Goal: Task Accomplishment & Management: Manage account settings

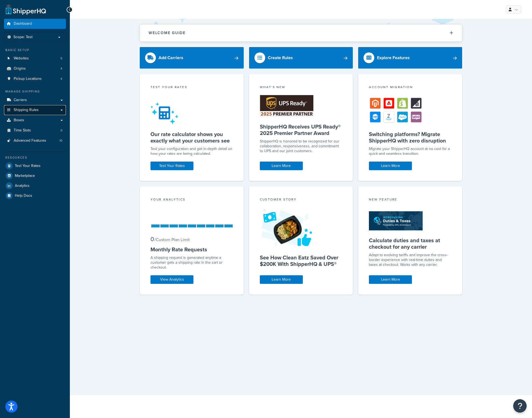
click at [29, 110] on span "Shipping Rules" at bounding box center [26, 110] width 25 height 5
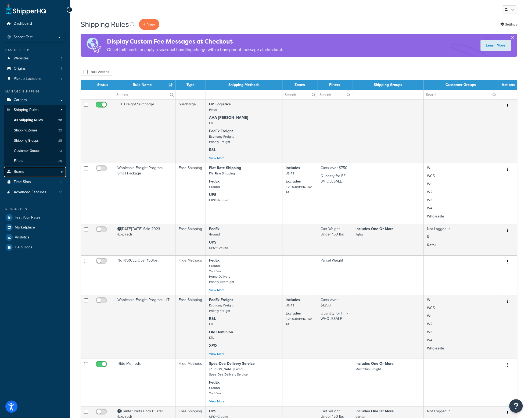
click at [27, 169] on link "Boxes" at bounding box center [35, 172] width 62 height 10
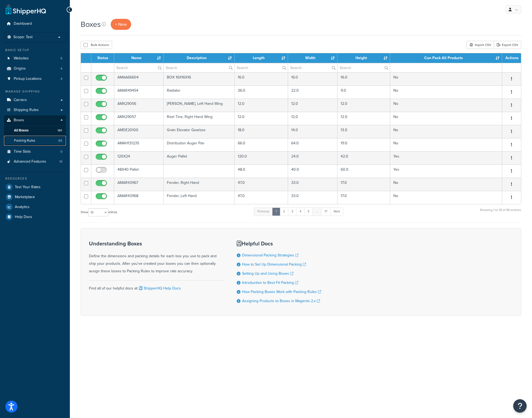
click at [29, 140] on span "Packing Rules" at bounding box center [24, 140] width 21 height 5
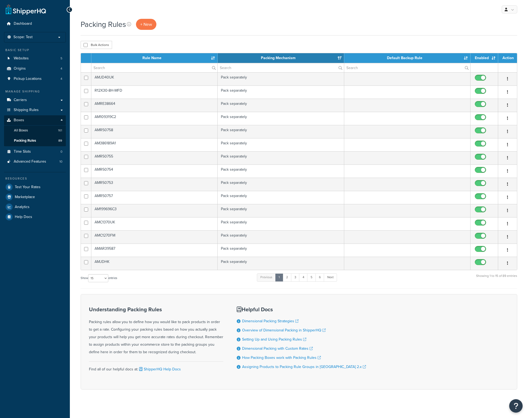
select select "15"
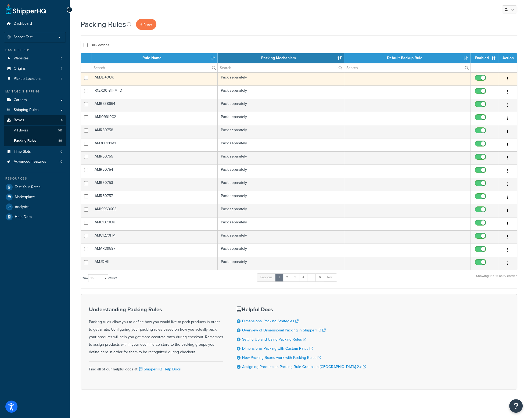
click at [109, 77] on td "AMJD40UK" at bounding box center [154, 78] width 126 height 13
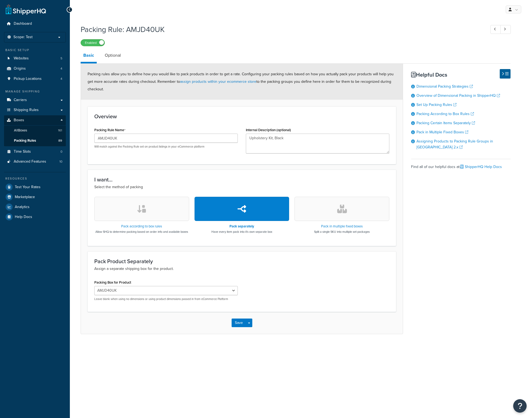
select select "733917"
drag, startPoint x: 124, startPoint y: 140, endPoint x: 85, endPoint y: 138, distance: 39.0
click at [85, 138] on form "Packing rules allow you to define how you would like to pack products in order …" at bounding box center [242, 199] width 322 height 270
click at [30, 129] on link "All Boxes 161" at bounding box center [35, 131] width 62 height 10
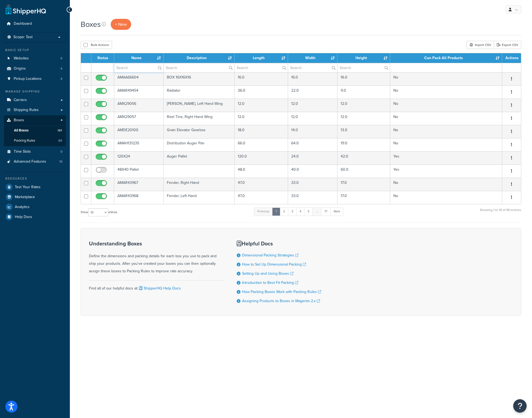
click at [138, 67] on input "text" at bounding box center [138, 67] width 49 height 9
paste input "AMJD40UK"
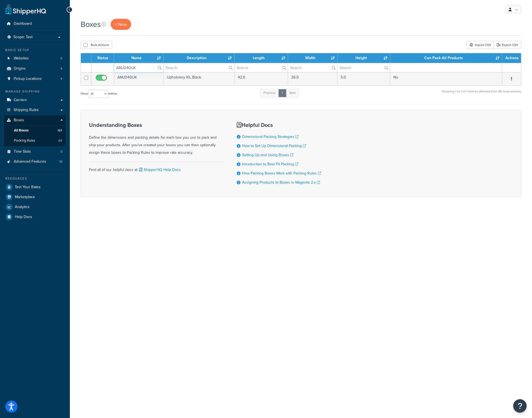
type input "AMJD40UK"
click at [136, 78] on td "AMJD40UK" at bounding box center [138, 78] width 49 height 13
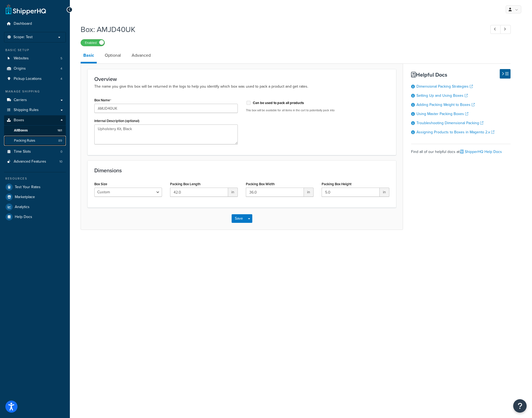
click at [26, 141] on span "Packing Rules" at bounding box center [24, 140] width 21 height 5
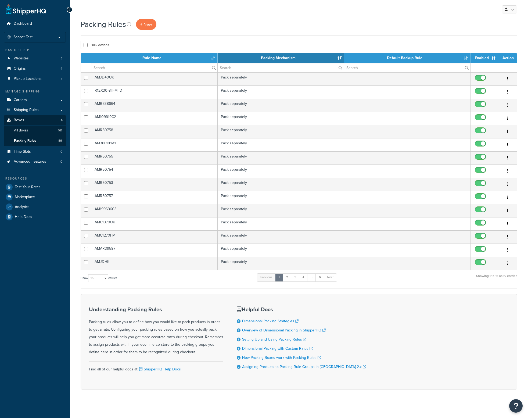
select select "15"
click at [110, 67] on input "text" at bounding box center [154, 67] width 126 height 9
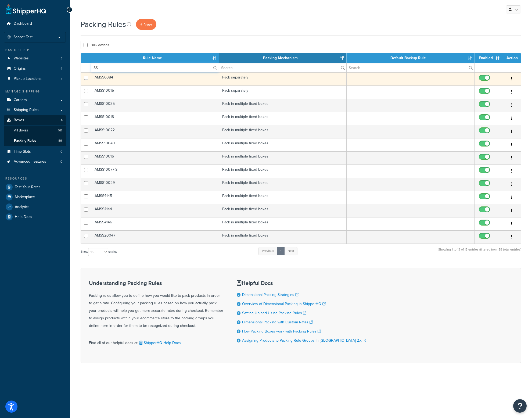
type input "SS"
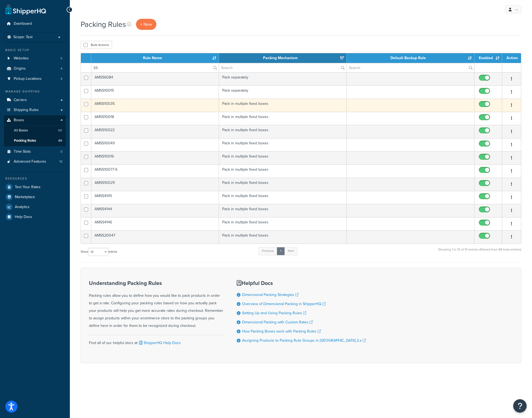
click at [106, 103] on td "AMSS10035" at bounding box center [155, 105] width 128 height 13
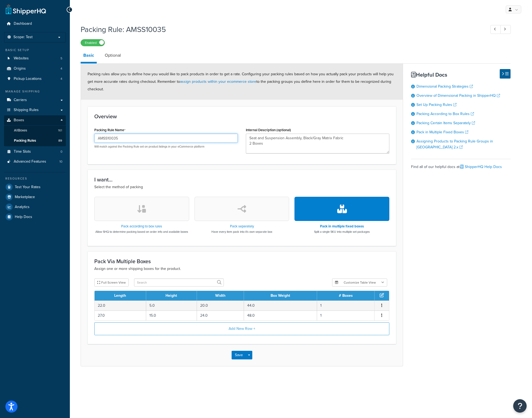
click at [118, 140] on input "AMSS10035" at bounding box center [166, 138] width 144 height 9
drag, startPoint x: 127, startPoint y: 140, endPoint x: 84, endPoint y: 138, distance: 43.3
click at [84, 138] on form "Packing rules allow you to define how you would like to pack products in order …" at bounding box center [242, 215] width 322 height 302
click at [120, 137] on input "AMSS10035" at bounding box center [166, 138] width 144 height 9
drag, startPoint x: 127, startPoint y: 137, endPoint x: 90, endPoint y: 137, distance: 36.3
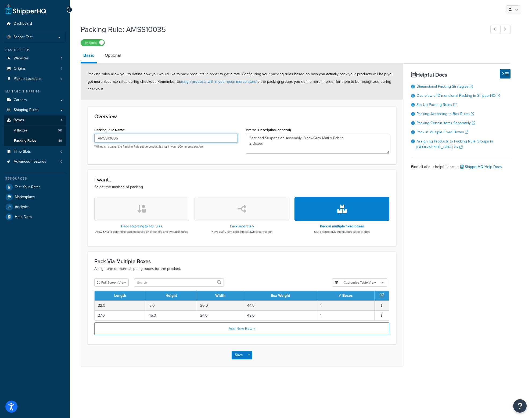
click at [91, 137] on div "Packing Rule Name AMSS10035 Will match against the Packing Rule set on product …" at bounding box center [166, 139] width 152 height 27
click at [33, 143] on span "Packing Rules" at bounding box center [25, 140] width 22 height 5
type textarea "Seat and Suspension Assembly, Black/Gray Matrix Fabric 2 Boxes"
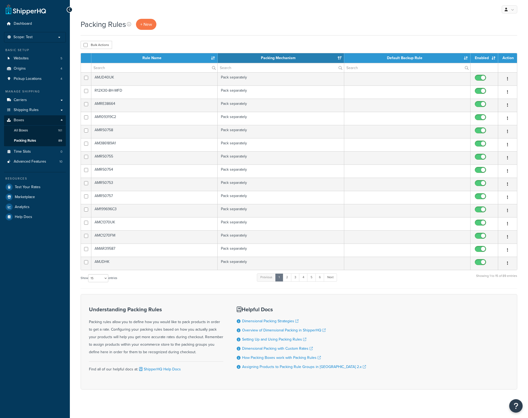
select select "15"
click at [272, 57] on th "Packing Mechanism" at bounding box center [281, 58] width 126 height 10
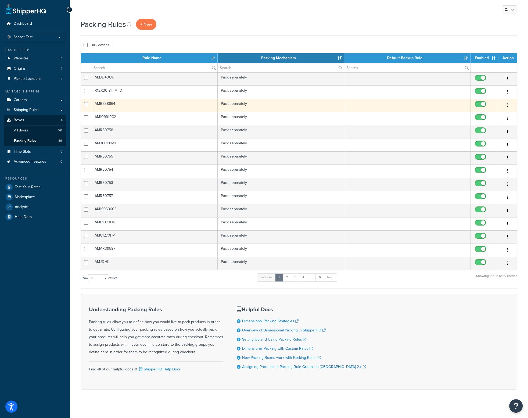
click at [124, 103] on td "AMRE38664" at bounding box center [154, 105] width 126 height 13
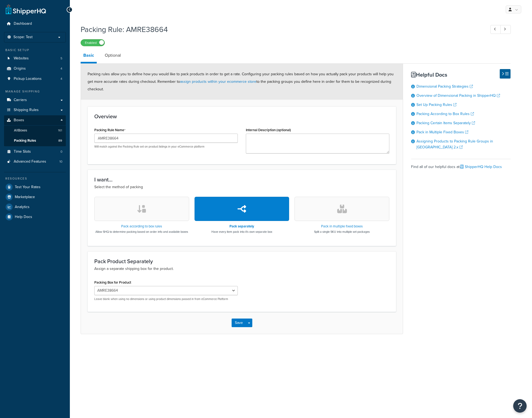
select select "734741"
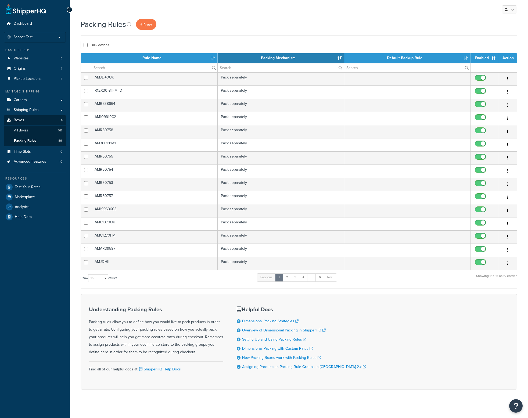
select select "15"
click at [120, 68] on input "text" at bounding box center [154, 67] width 126 height 9
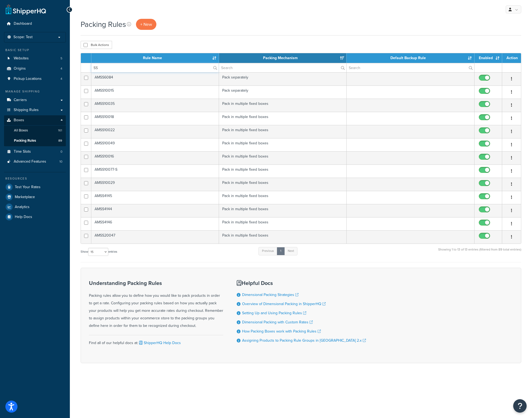
type input "S"
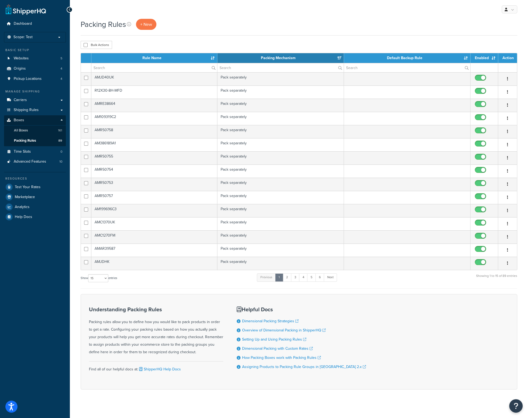
click at [256, 57] on th "Packing Mechanism" at bounding box center [280, 58] width 127 height 10
click at [329, 67] on input "text" at bounding box center [280, 67] width 126 height 9
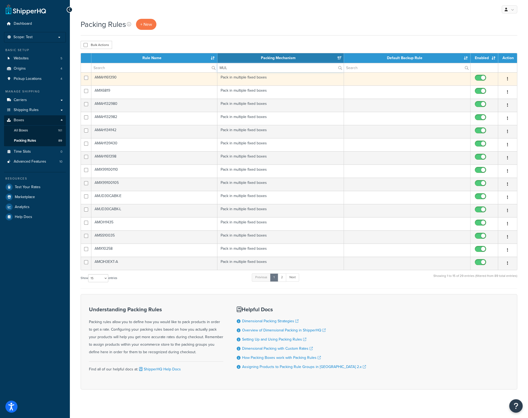
type input "MUL"
click at [118, 77] on td "AMAH161390" at bounding box center [154, 78] width 126 height 13
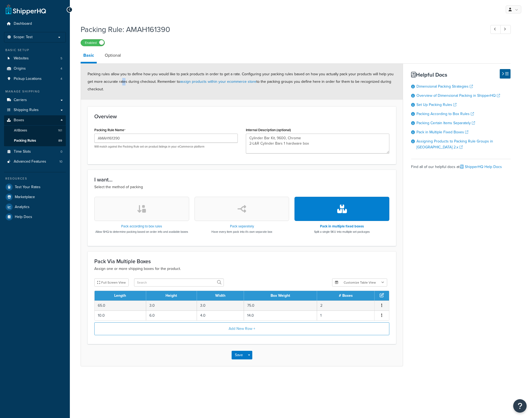
click at [115, 78] on div "Packing rules allow you to define how you would like to pack products in order …" at bounding box center [242, 82] width 322 height 36
drag, startPoint x: 125, startPoint y: 137, endPoint x: 73, endPoint y: 134, distance: 52.2
click at [73, 134] on div "Packing Rule: AMAH161390 Enabled Basic Optional Packing rules allow you to defi…" at bounding box center [301, 201] width 462 height 358
click at [40, 39] on p "Scope: Test" at bounding box center [34, 37] width 57 height 5
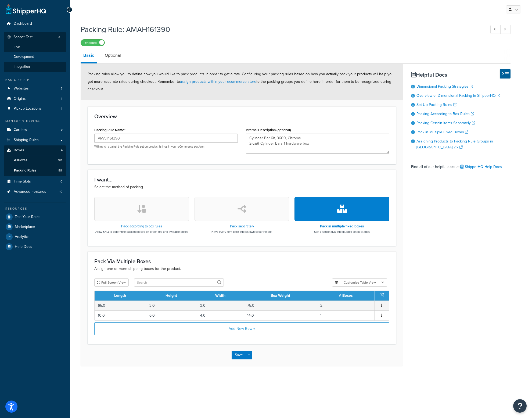
click at [22, 57] on span "Development" at bounding box center [24, 57] width 20 height 5
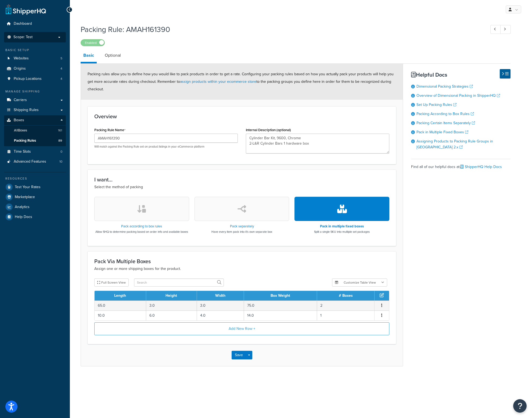
type textarea "Cylinder Bar Kit, 9600, Chrome 2-L&R Cylinder Bars 1 hardware box"
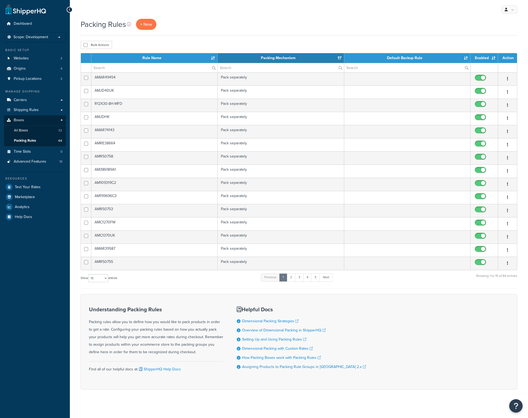
select select "15"
click at [241, 69] on input "text" at bounding box center [281, 67] width 126 height 9
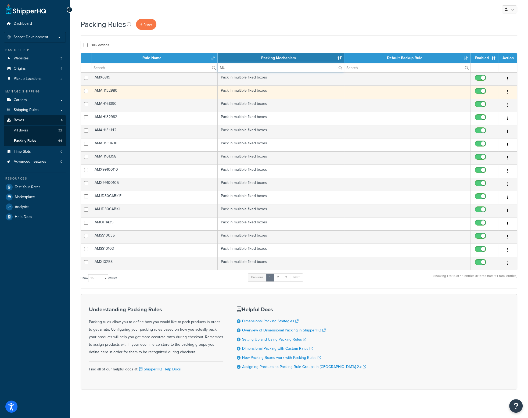
type input "MUL"
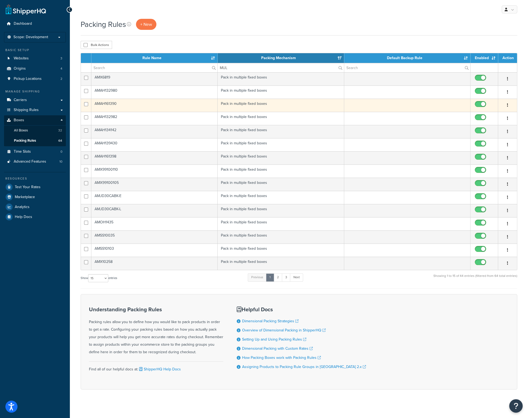
click at [107, 104] on td "AMAH161390" at bounding box center [154, 105] width 126 height 13
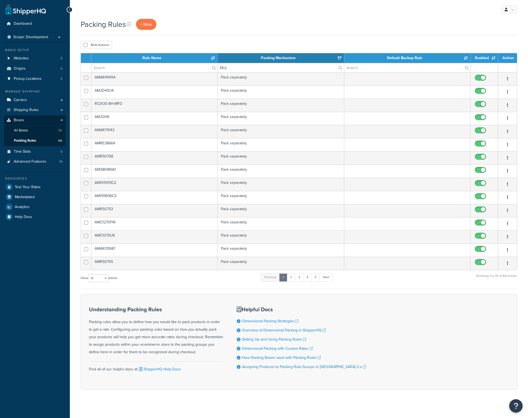
select select "15"
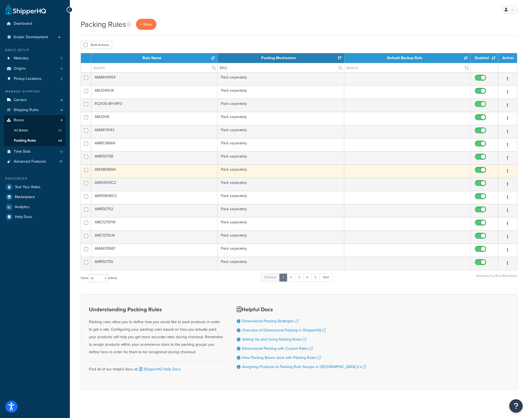
click at [121, 170] on td "AM386189A1" at bounding box center [154, 171] width 126 height 13
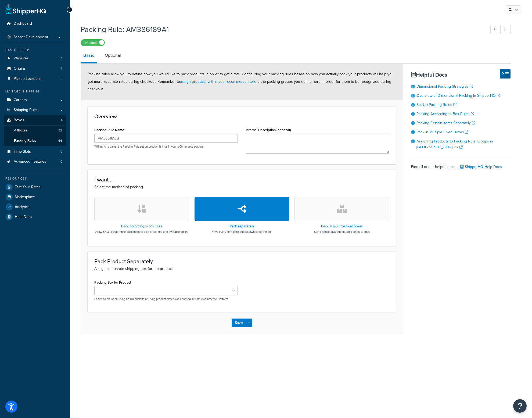
click at [69, 10] on icon at bounding box center [70, 10] width 2 height 4
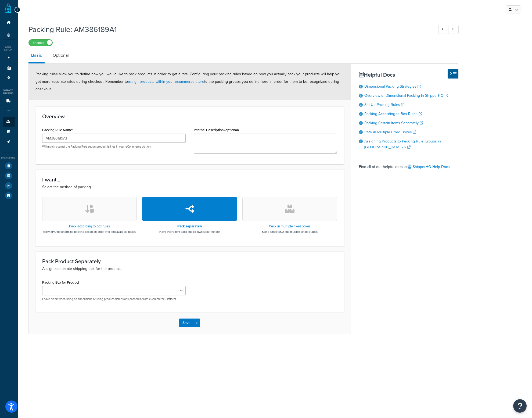
click at [17, 8] on icon at bounding box center [17, 10] width 2 height 4
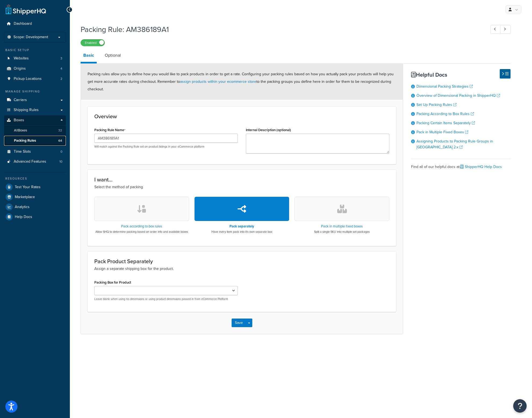
click at [22, 142] on span "Packing Rules" at bounding box center [25, 140] width 22 height 5
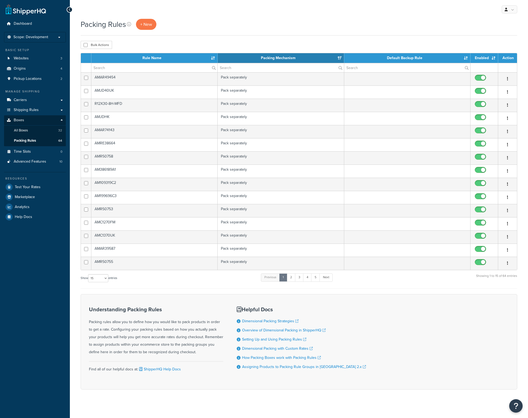
select select "15"
click at [256, 65] on input "text" at bounding box center [281, 67] width 126 height 9
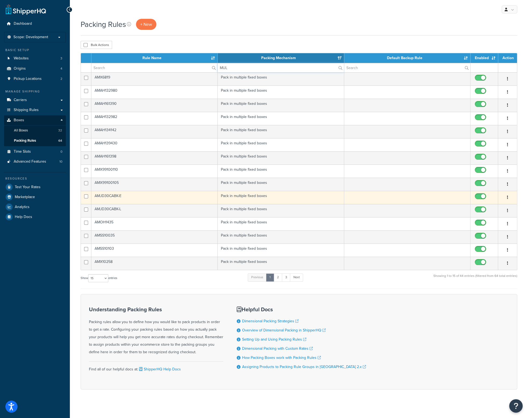
type input "MUL"
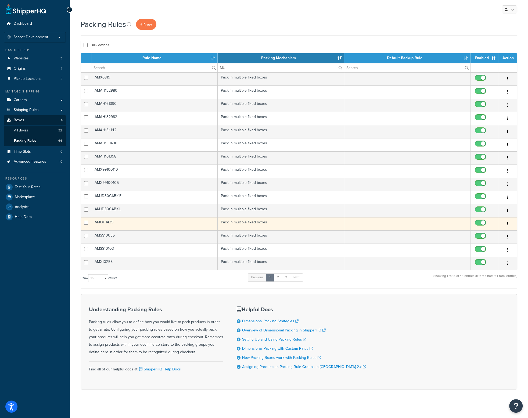
click at [105, 221] on td "AMOH1435" at bounding box center [154, 223] width 126 height 13
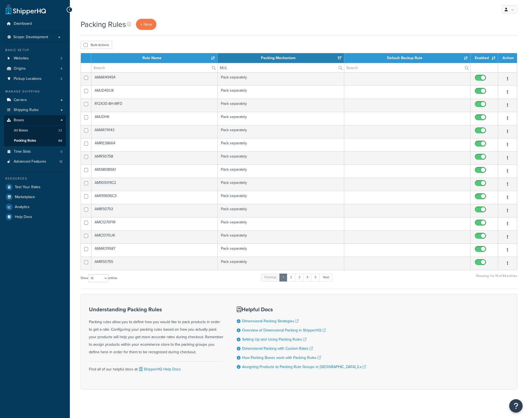
select select "15"
click at [242, 67] on input "MUL" at bounding box center [281, 67] width 126 height 9
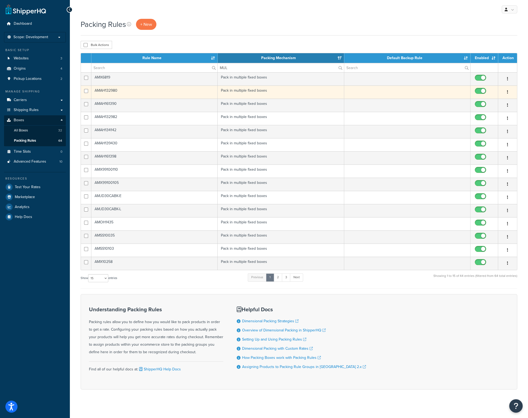
click at [116, 90] on td "AMAH132980" at bounding box center [154, 91] width 126 height 13
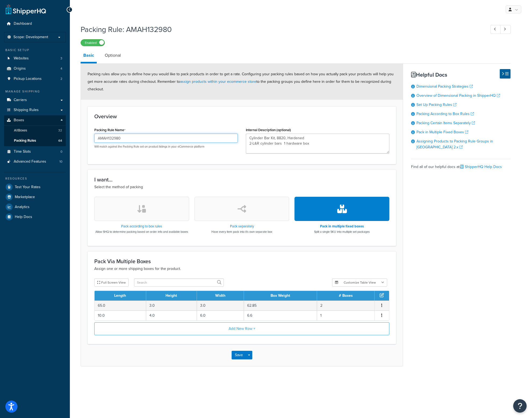
click at [120, 140] on input "AMAH132980" at bounding box center [166, 138] width 144 height 9
drag, startPoint x: 95, startPoint y: 139, endPoint x: 73, endPoint y: 138, distance: 22.0
click at [73, 138] on div "Packing Rule: AMAH132980 Enabled Basic Optional Packing rules allow you to defi…" at bounding box center [301, 201] width 462 height 358
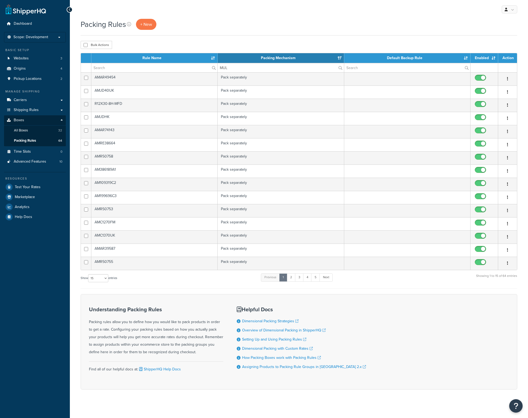
select select "15"
click at [257, 66] on input "MUL" at bounding box center [281, 67] width 126 height 9
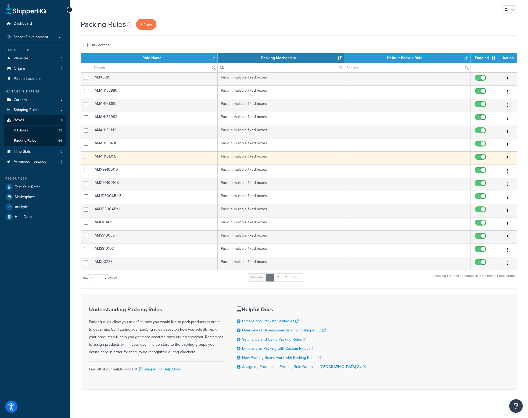
click at [115, 158] on td "AMAH161398" at bounding box center [154, 157] width 126 height 13
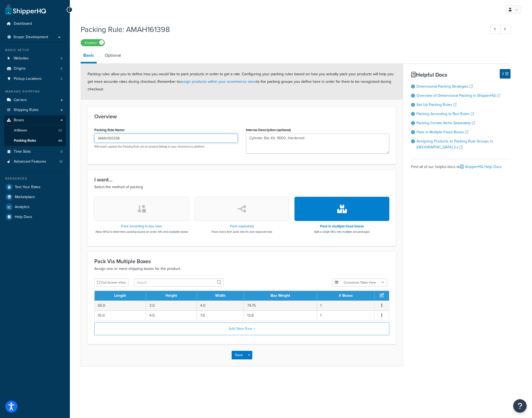
drag, startPoint x: 128, startPoint y: 136, endPoint x: 77, endPoint y: 134, distance: 51.6
click at [77, 134] on div "Packing Rule: AMAH161398 Enabled Basic Optional Packing rules allow you to defi…" at bounding box center [301, 201] width 462 height 358
